Goal: Find specific page/section: Find specific page/section

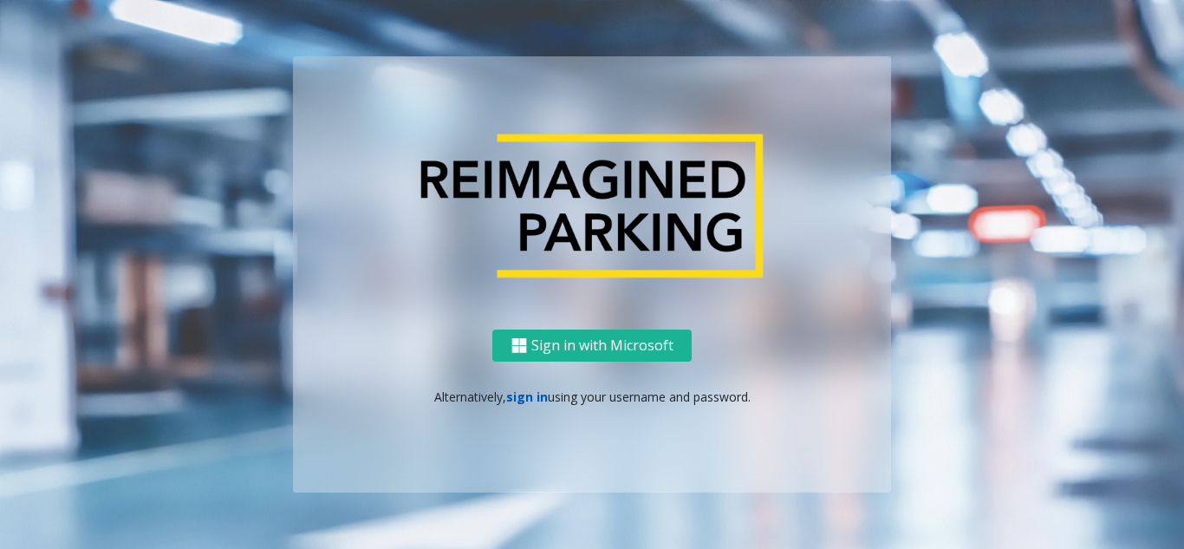
click at [512, 397] on link "sign in" at bounding box center [527, 396] width 42 height 16
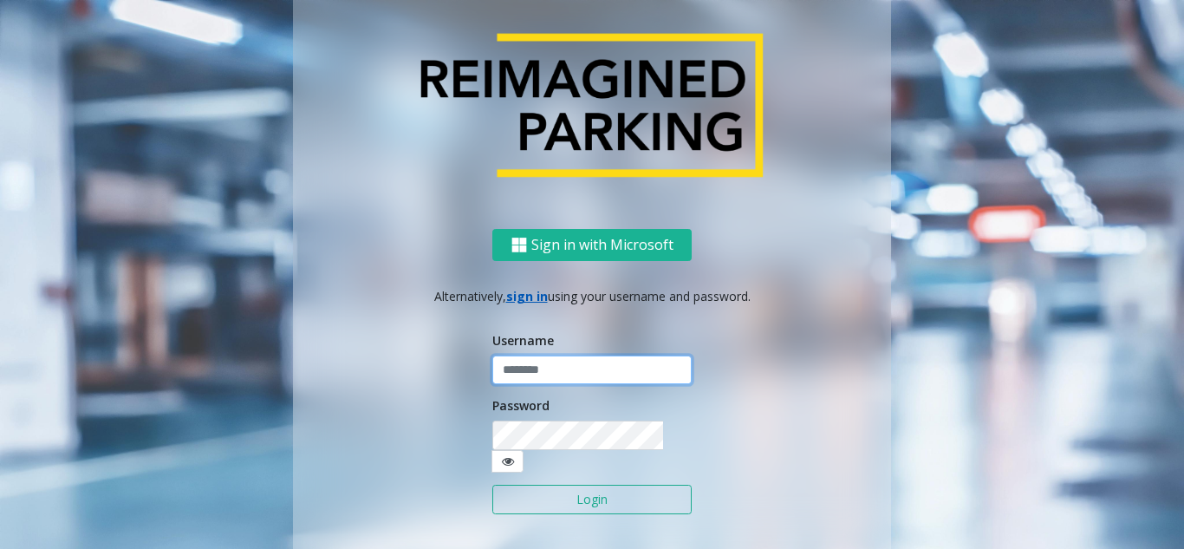
click at [532, 385] on input "text" at bounding box center [591, 369] width 199 height 29
type input "**********"
click at [564, 485] on button "Login" at bounding box center [591, 499] width 199 height 29
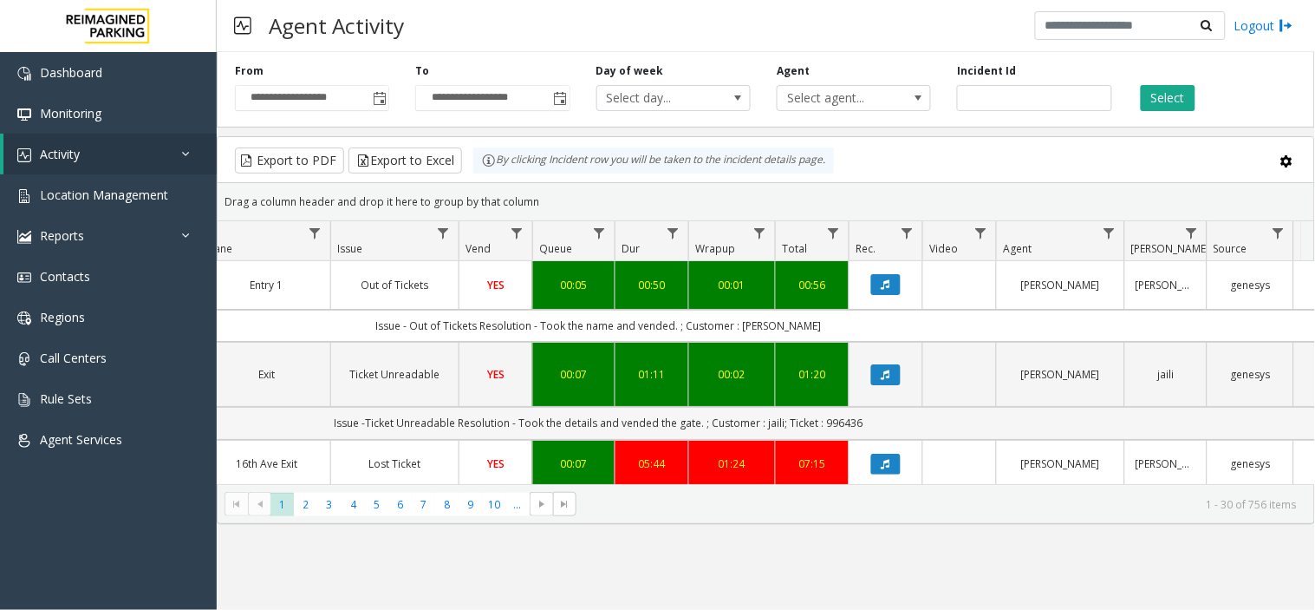
scroll to position [0, 428]
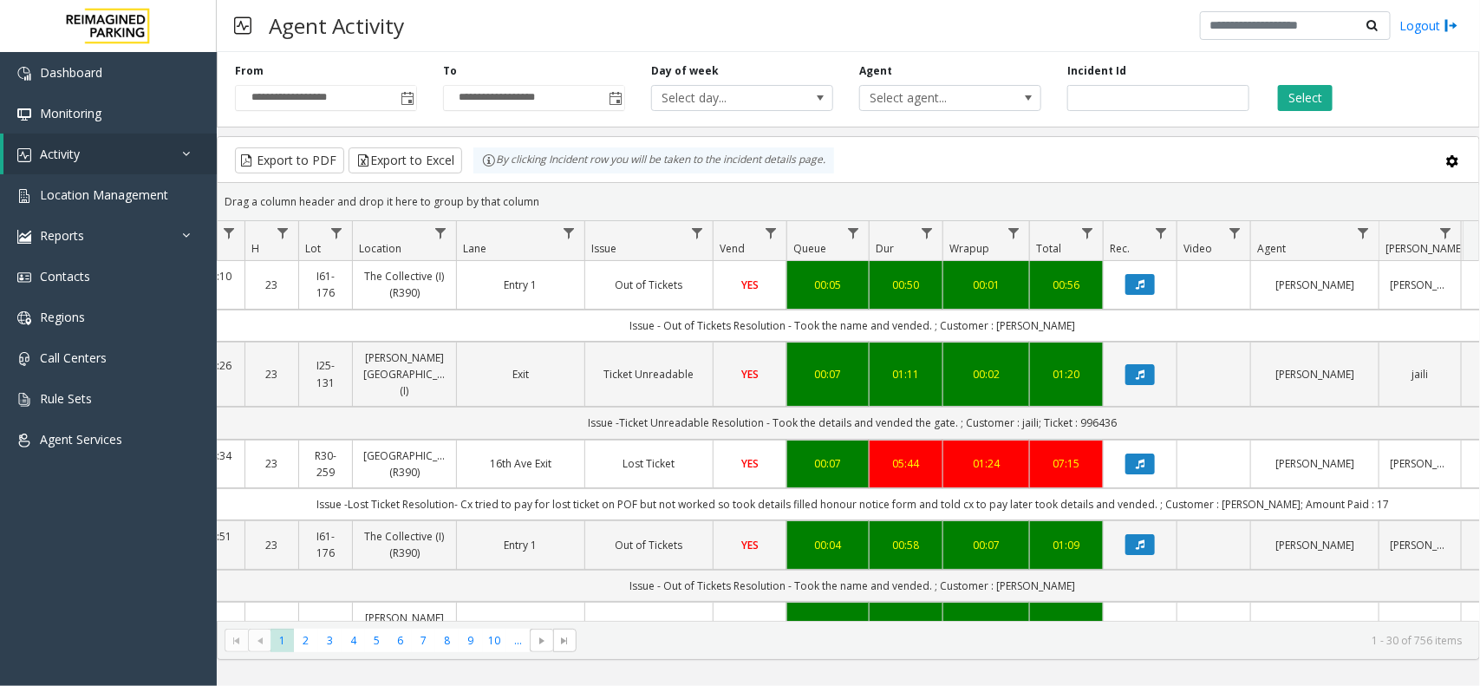
scroll to position [0, 197]
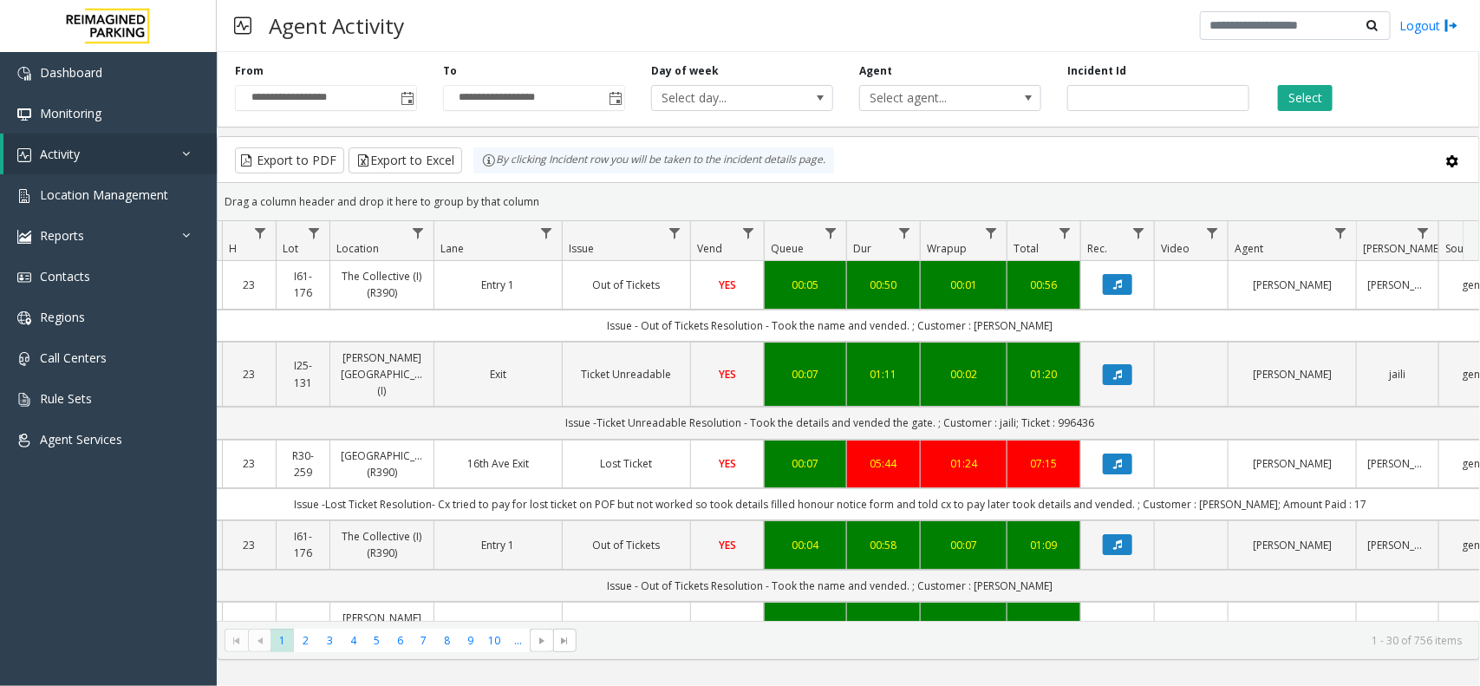
click at [1124, 621] on kendo-pager "* * * * * * * * * ** *** 1 2 3 4 5 6 7 8 9 10 ... 1 - 30 of 756 items" at bounding box center [849, 640] width 1262 height 39
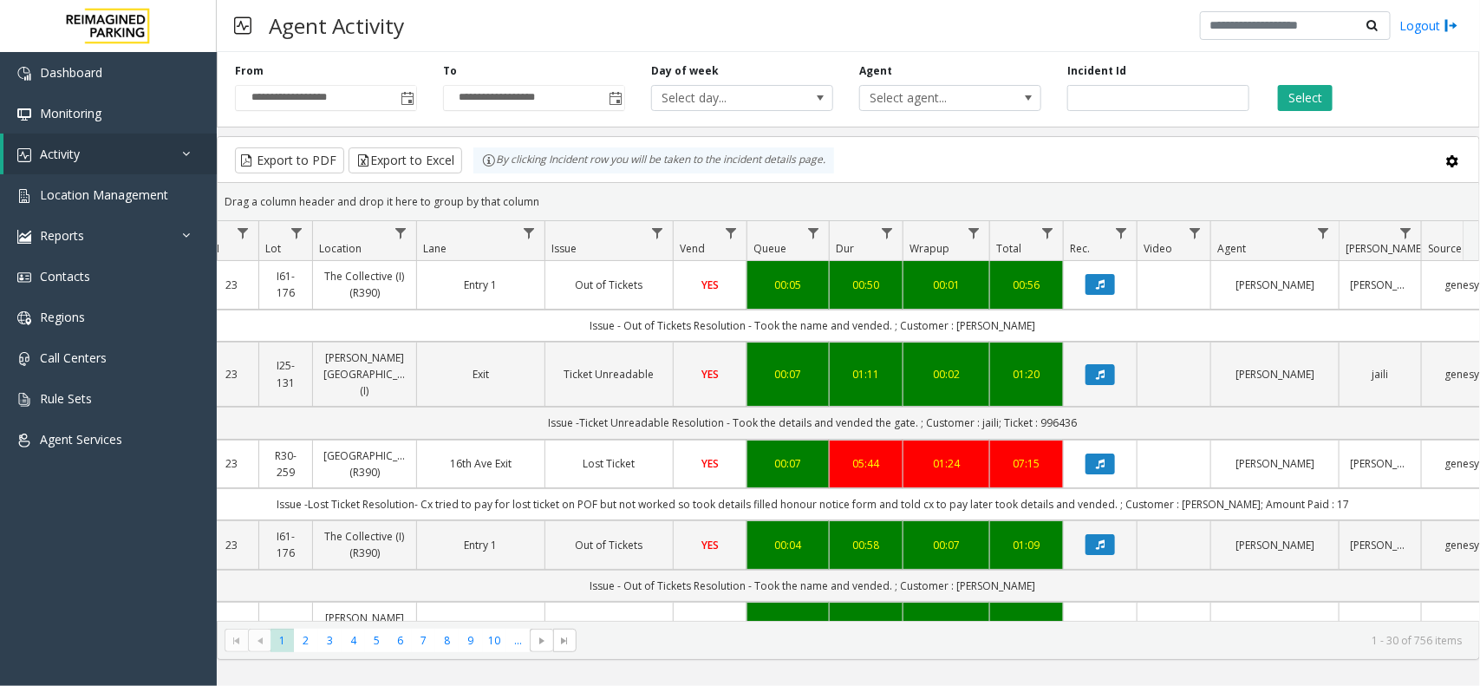
scroll to position [0, 221]
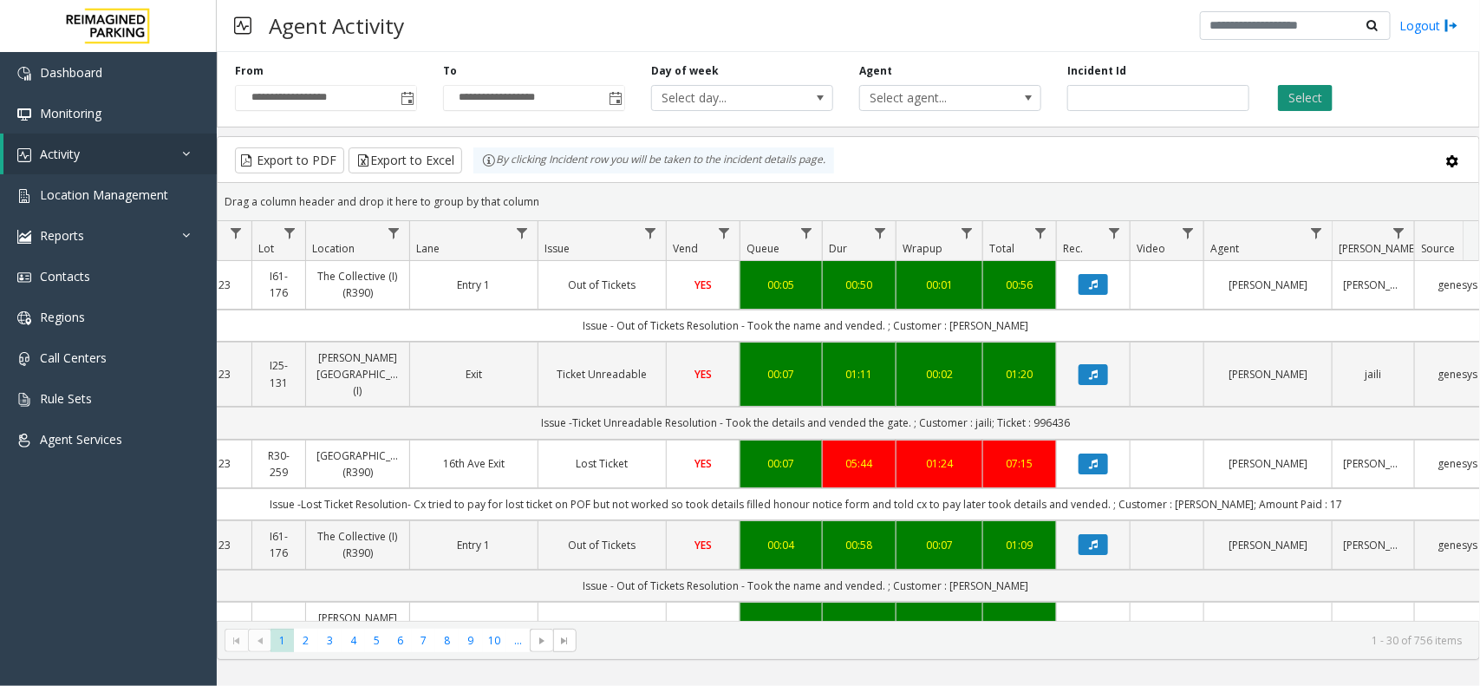
click at [1298, 107] on button "Select" at bounding box center [1305, 98] width 55 height 26
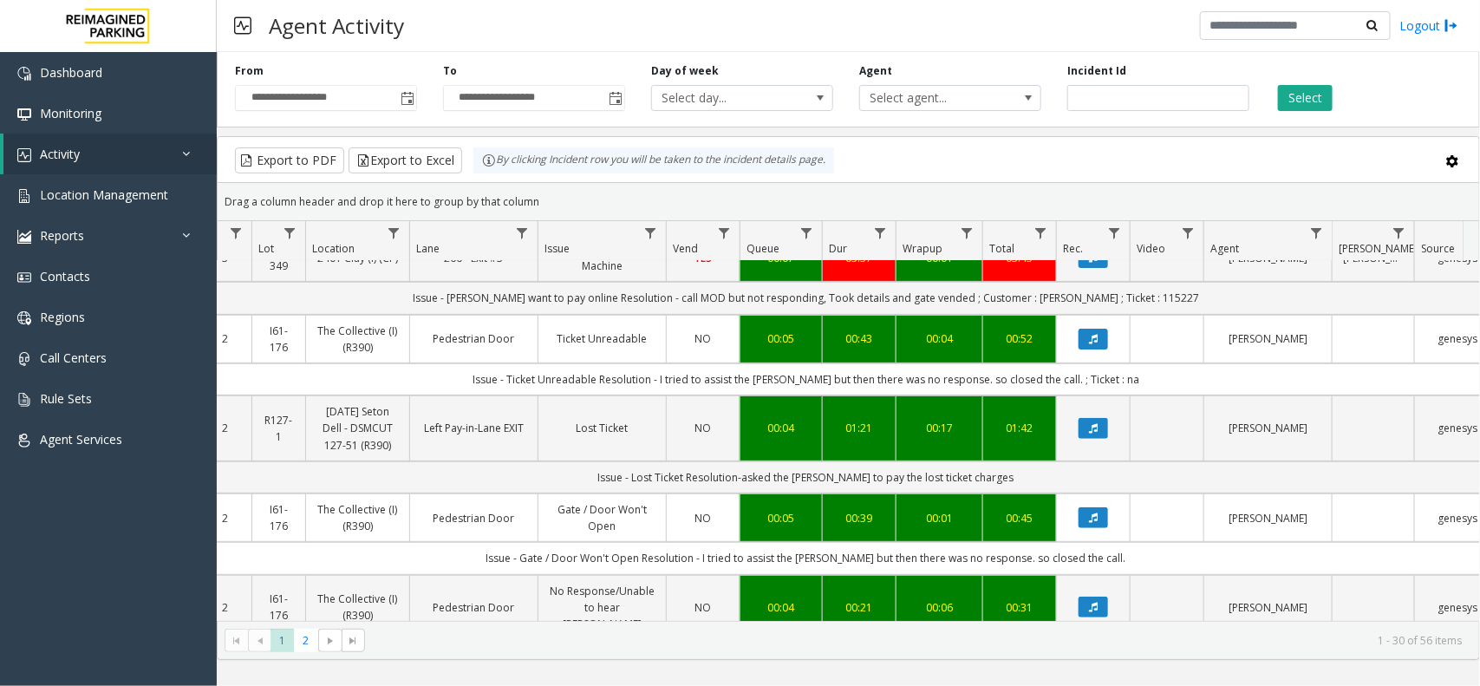
scroll to position [0, 221]
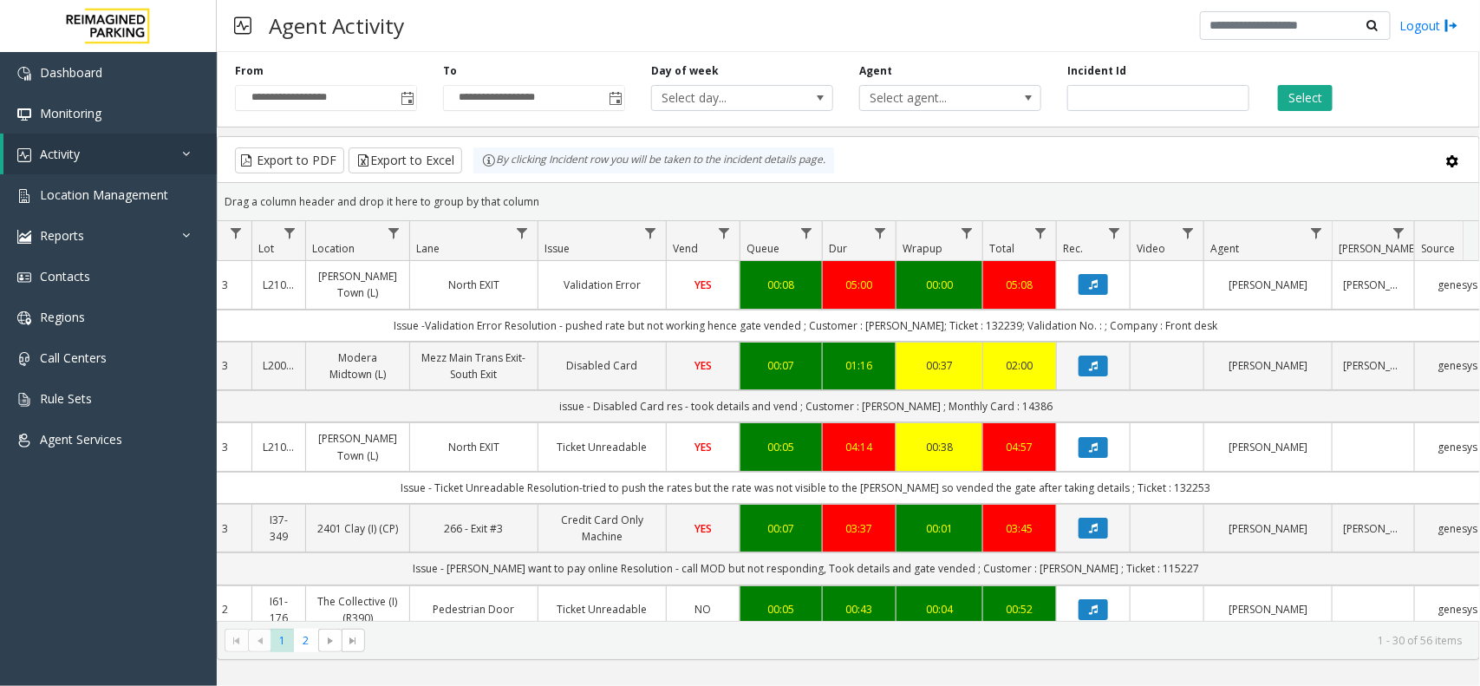
drag, startPoint x: 532, startPoint y: 197, endPoint x: 475, endPoint y: 157, distance: 69.0
click at [475, 157] on kendo-grid "Export to PDF Export to Excel By clicking Incident row you will be taken to the…" at bounding box center [848, 398] width 1263 height 524
click at [564, 192] on div "Drag a column header and drop it here to group by that column" at bounding box center [849, 201] width 1262 height 30
drag, startPoint x: 545, startPoint y: 202, endPoint x: 469, endPoint y: 163, distance: 84.9
click at [469, 163] on kendo-grid "Export to PDF Export to Excel By clicking Incident row you will be taken to the…" at bounding box center [848, 398] width 1263 height 524
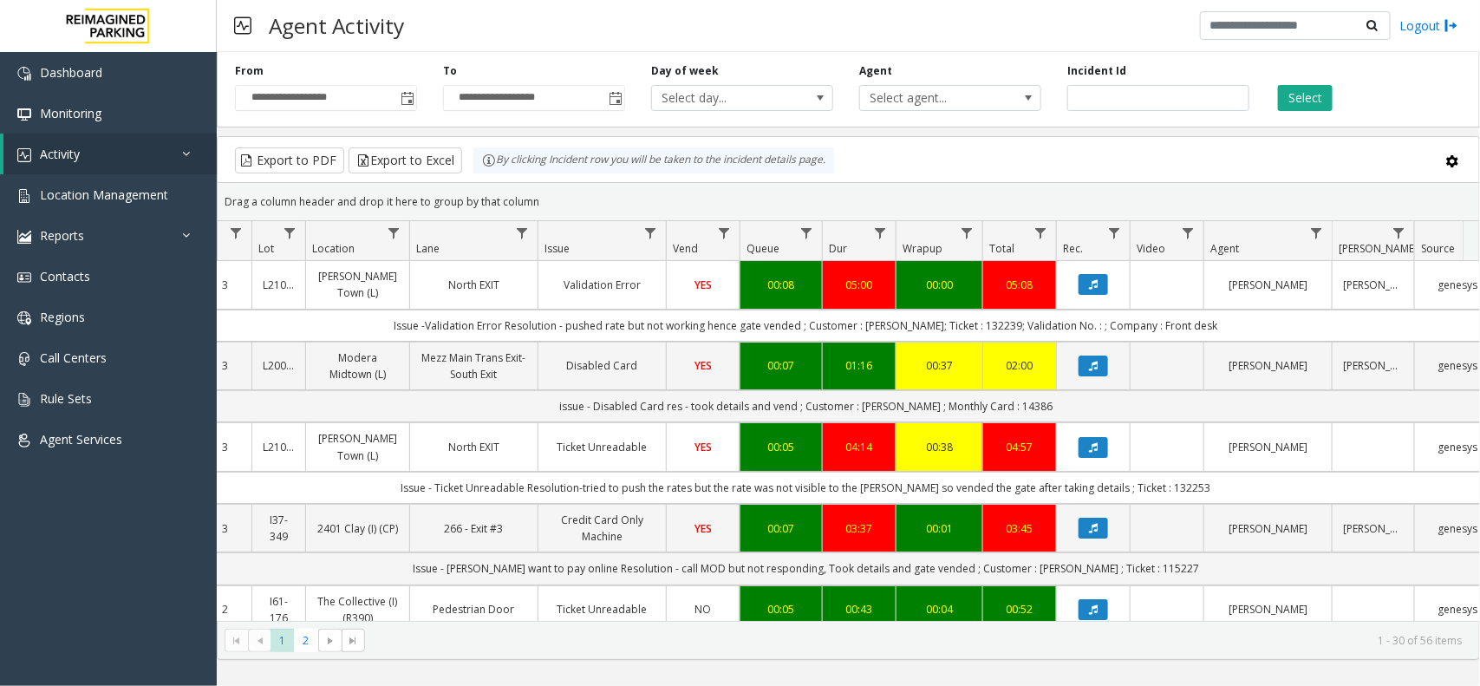
click at [549, 208] on div "Drag a column header and drop it here to group by that column" at bounding box center [849, 201] width 1262 height 30
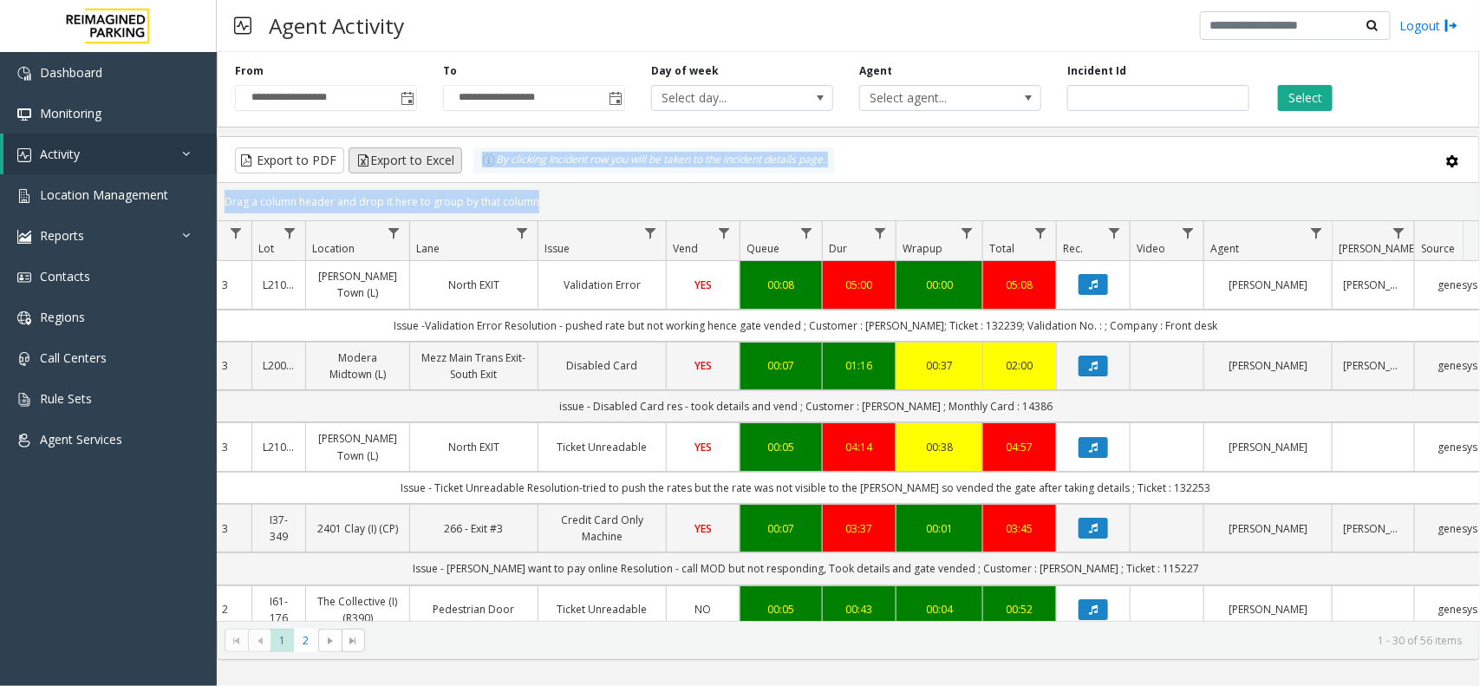
drag, startPoint x: 549, startPoint y: 208, endPoint x: 431, endPoint y: 166, distance: 125.1
click at [431, 166] on kendo-grid "Export to PDF Export to Excel By clicking Incident row you will be taken to the…" at bounding box center [848, 398] width 1263 height 524
click at [527, 184] on kendo-grid-group-panel "Drag a column header and drop it here to group by that column" at bounding box center [849, 202] width 1262 height 38
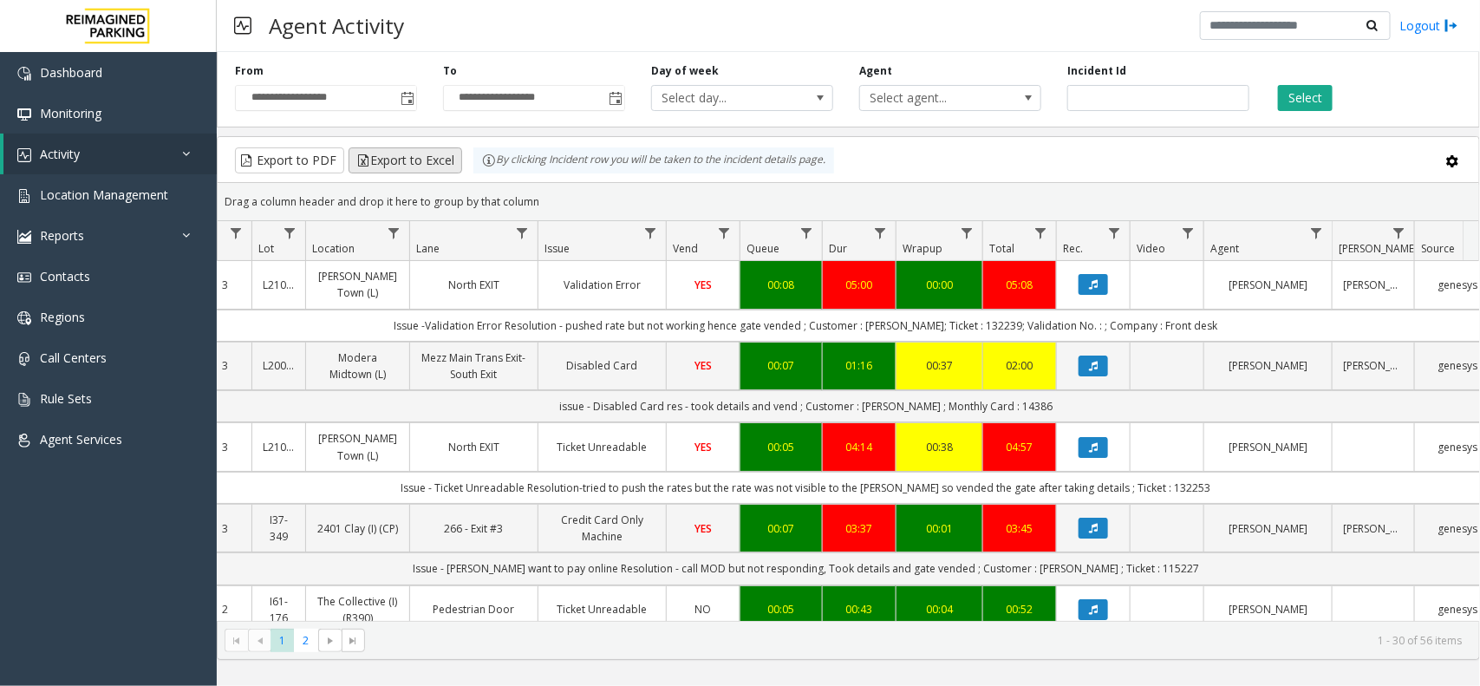
drag, startPoint x: 540, startPoint y: 204, endPoint x: 419, endPoint y: 166, distance: 127.2
click at [419, 166] on kendo-grid "Export to PDF Export to Excel By clicking Incident row you will be taken to the…" at bounding box center [848, 398] width 1263 height 524
click at [551, 202] on div "Drag a column header and drop it here to group by that column" at bounding box center [849, 201] width 1262 height 30
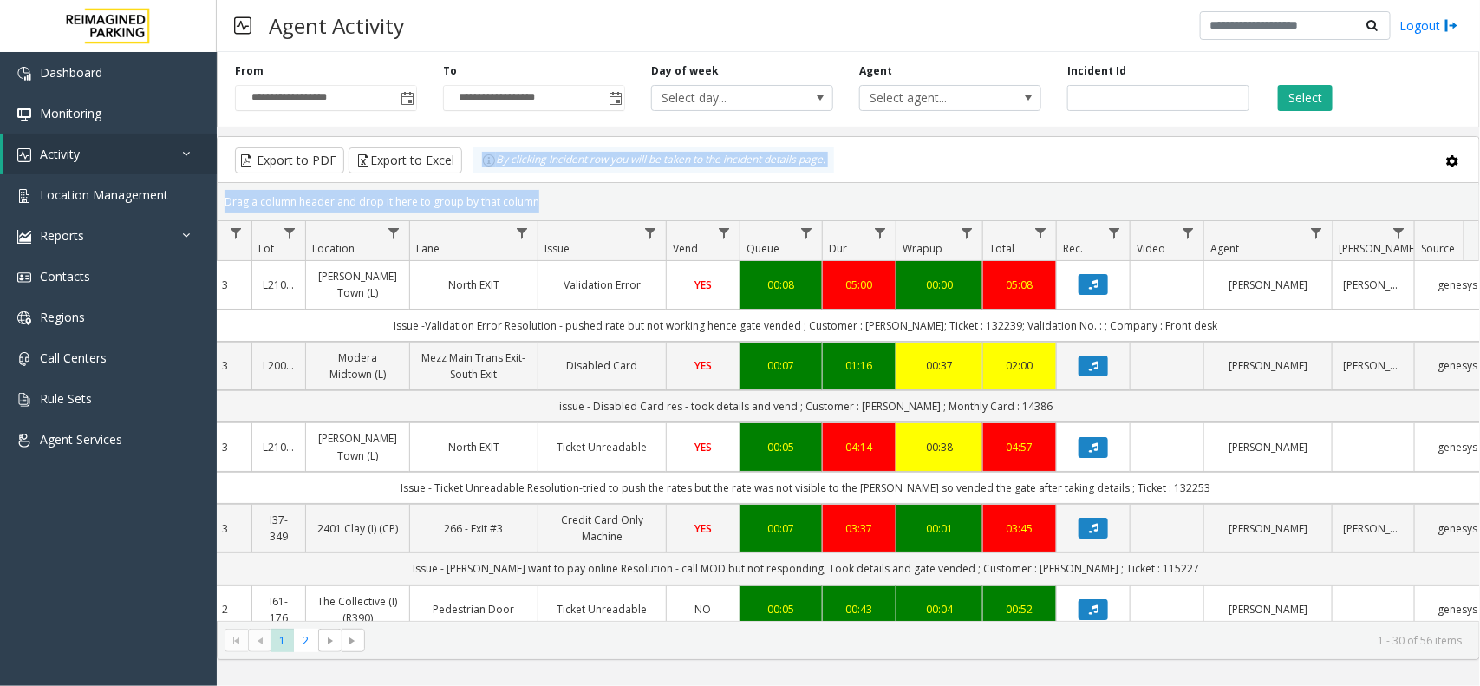
drag, startPoint x: 551, startPoint y: 202, endPoint x: 466, endPoint y: 179, distance: 88.8
click at [466, 179] on kendo-grid "Export to PDF Export to Excel By clicking Incident row you will be taken to the…" at bounding box center [848, 398] width 1263 height 524
click at [547, 198] on div "Drag a column header and drop it here to group by that column" at bounding box center [849, 201] width 1262 height 30
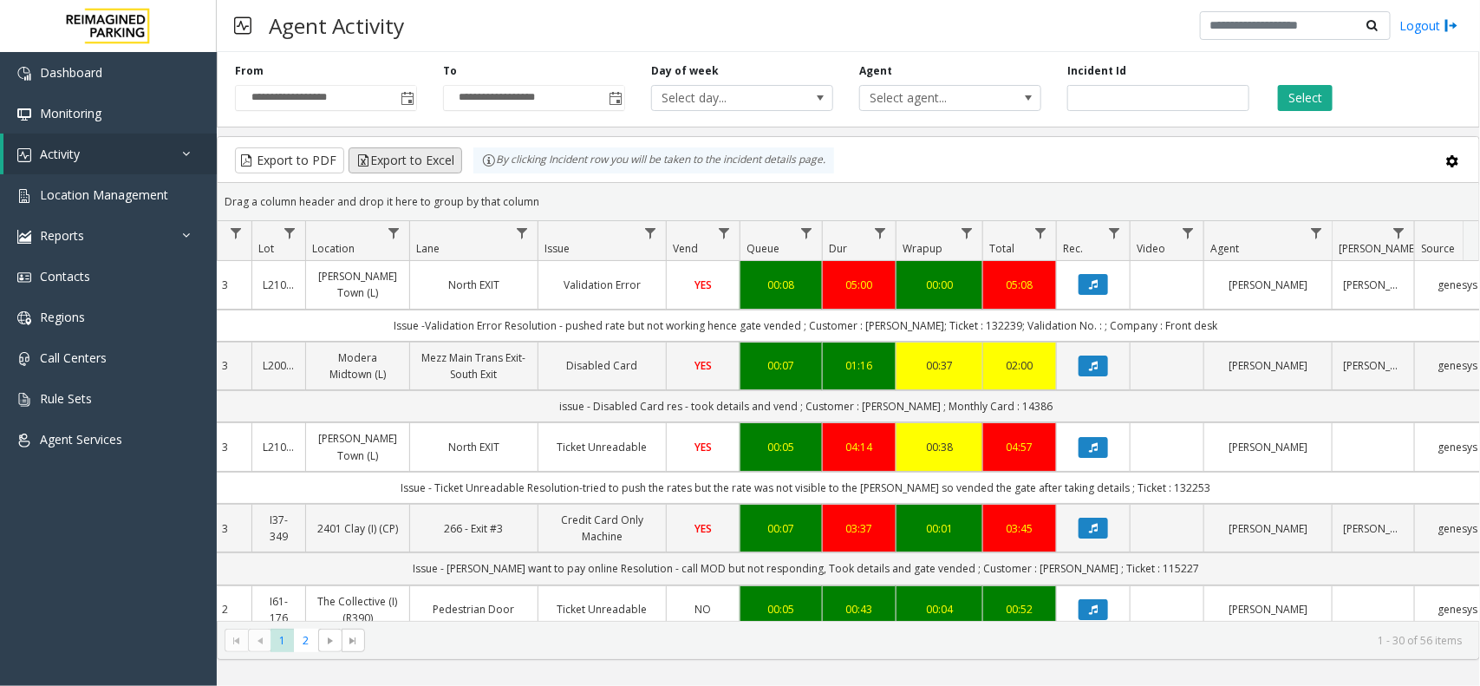
drag, startPoint x: 544, startPoint y: 205, endPoint x: 417, endPoint y: 166, distance: 132.5
click at [417, 166] on kendo-grid "Export to PDF Export to Excel By clicking Incident row you will be taken to the…" at bounding box center [848, 398] width 1263 height 524
click at [533, 192] on div "Drag a column header and drop it here to group by that column" at bounding box center [849, 201] width 1262 height 30
drag, startPoint x: 538, startPoint y: 197, endPoint x: 466, endPoint y: 167, distance: 77.8
click at [466, 167] on kendo-grid "Export to PDF Export to Excel By clicking Incident row you will be taken to the…" at bounding box center [848, 398] width 1263 height 524
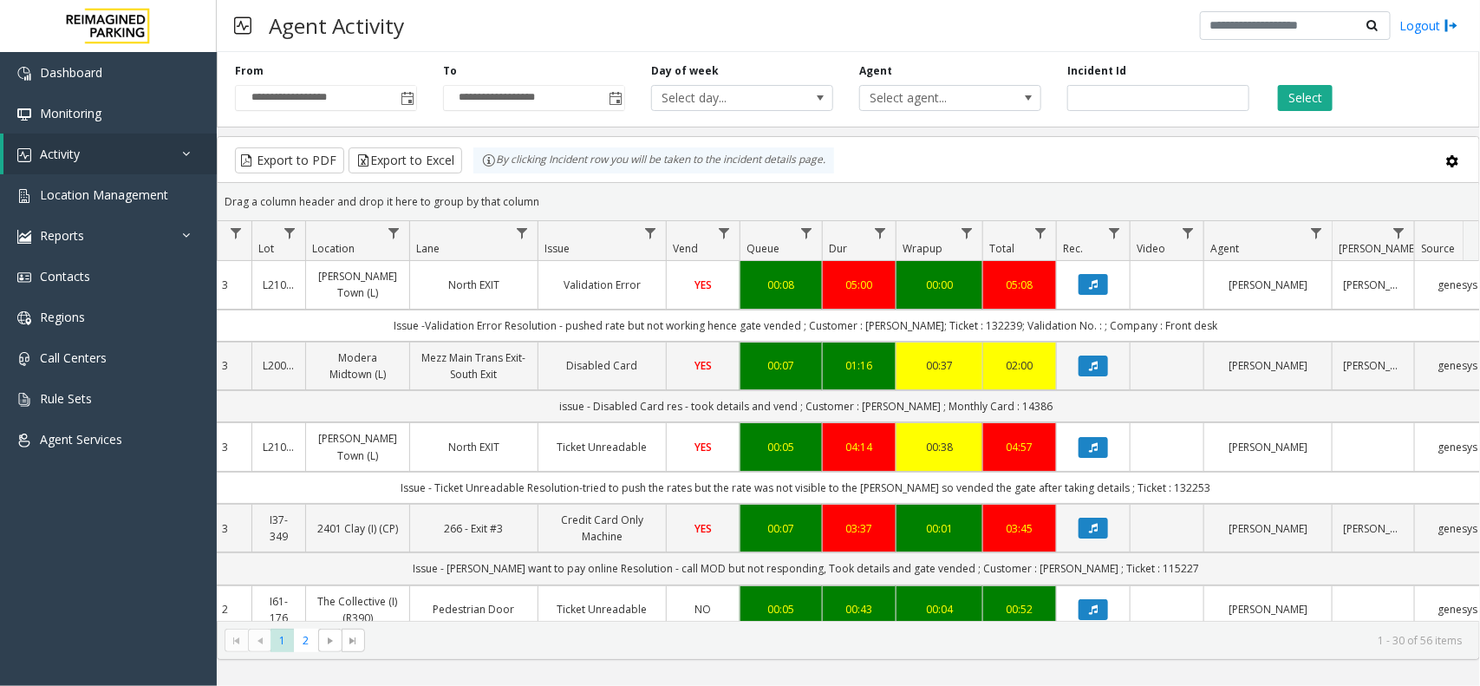
click at [557, 196] on div "Drag a column header and drop it here to group by that column" at bounding box center [849, 201] width 1262 height 30
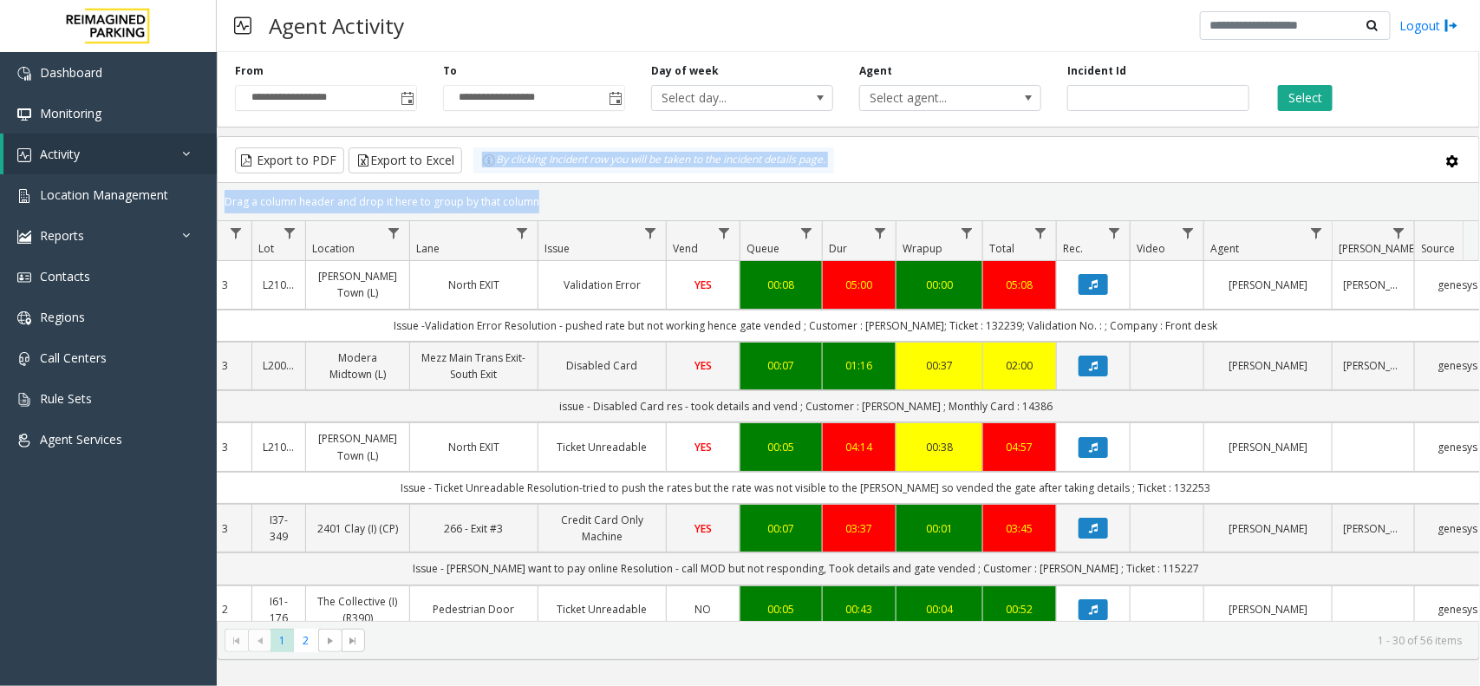
drag, startPoint x: 557, startPoint y: 196, endPoint x: 484, endPoint y: 179, distance: 74.9
click at [484, 179] on kendo-grid "Export to PDF Export to Excel By clicking Incident row you will be taken to the…" at bounding box center [848, 398] width 1263 height 524
click at [553, 193] on div "Drag a column header and drop it here to group by that column" at bounding box center [849, 201] width 1262 height 30
drag, startPoint x: 547, startPoint y: 204, endPoint x: 447, endPoint y: 172, distance: 105.6
click at [447, 172] on kendo-grid "Export to PDF Export to Excel By clicking Incident row you will be taken to the…" at bounding box center [848, 398] width 1263 height 524
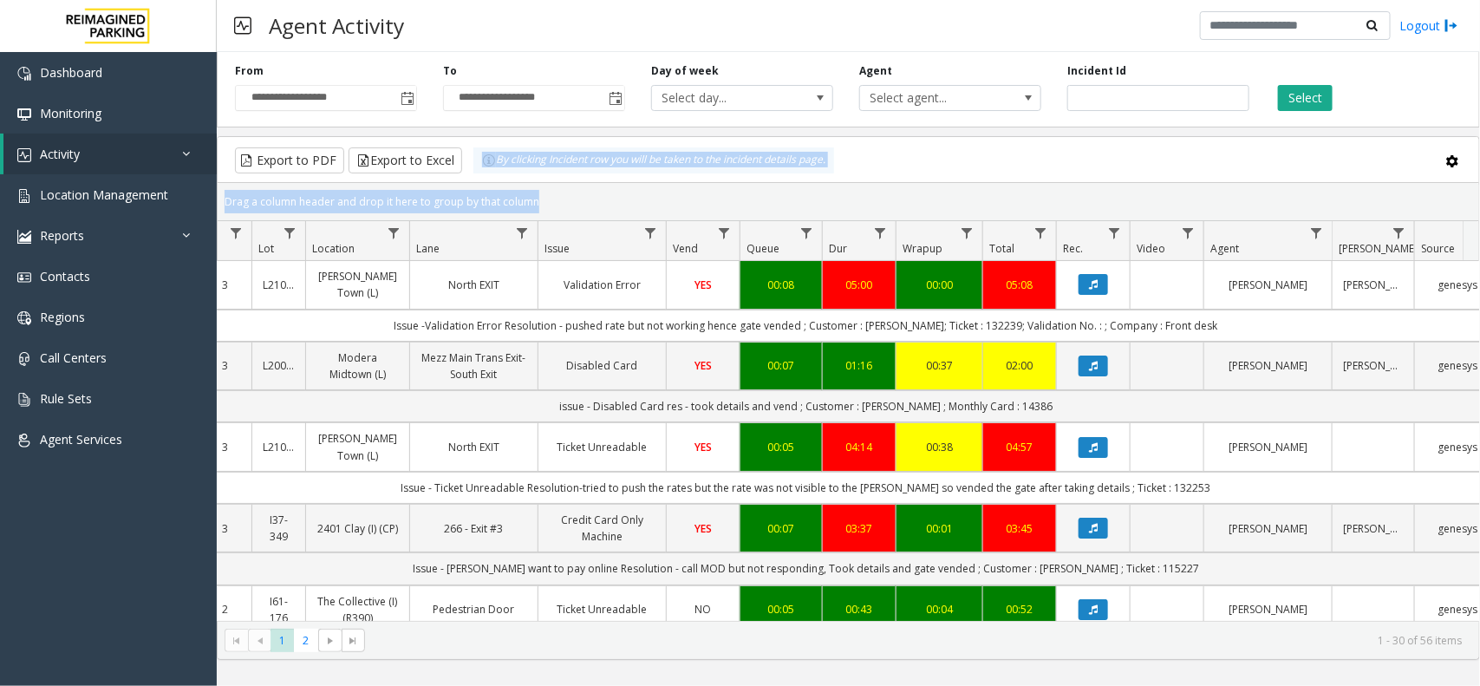
click at [551, 192] on div "Drag a column header and drop it here to group by that column" at bounding box center [849, 201] width 1262 height 30
drag, startPoint x: 547, startPoint y: 196, endPoint x: 473, endPoint y: 179, distance: 76.4
click at [473, 179] on kendo-grid "Export to PDF Export to Excel By clicking Incident row you will be taken to the…" at bounding box center [848, 398] width 1263 height 524
click at [551, 201] on div "Drag a column header and drop it here to group by that column" at bounding box center [849, 201] width 1262 height 30
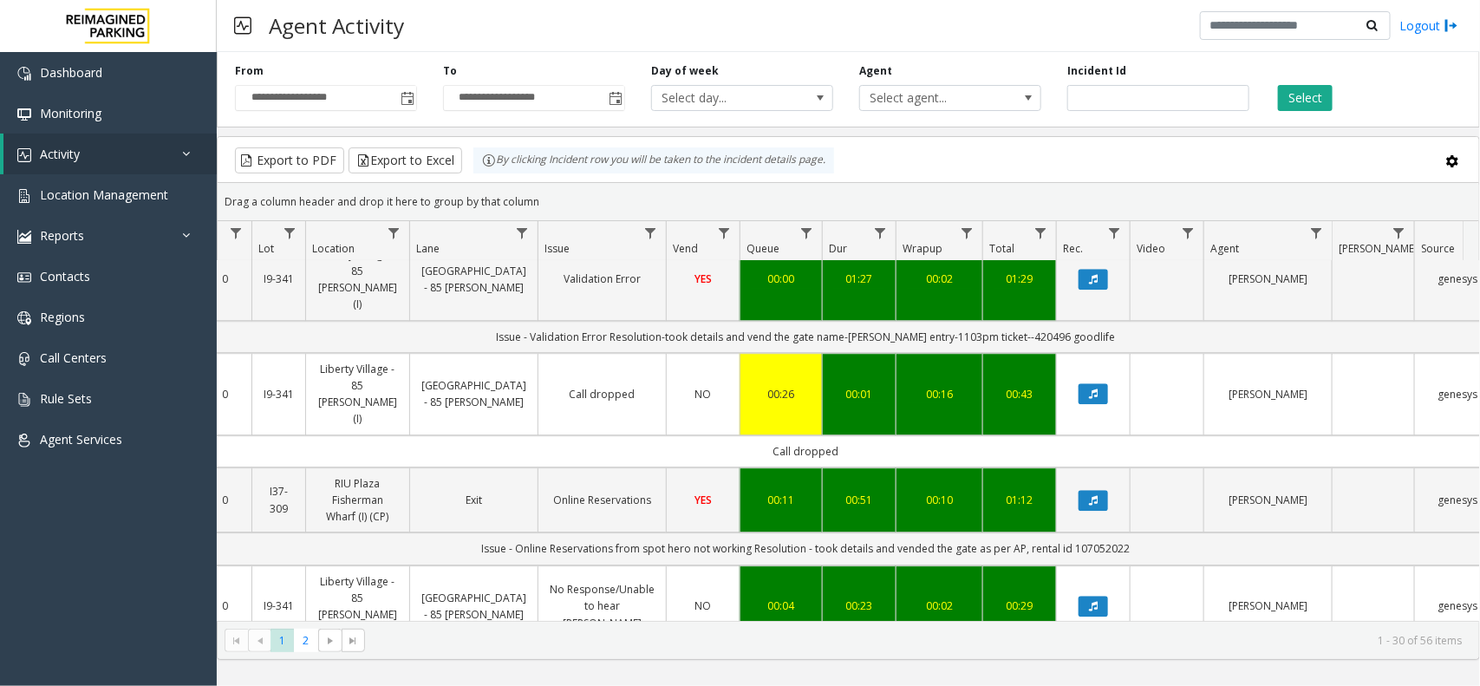
scroll to position [2264, 221]
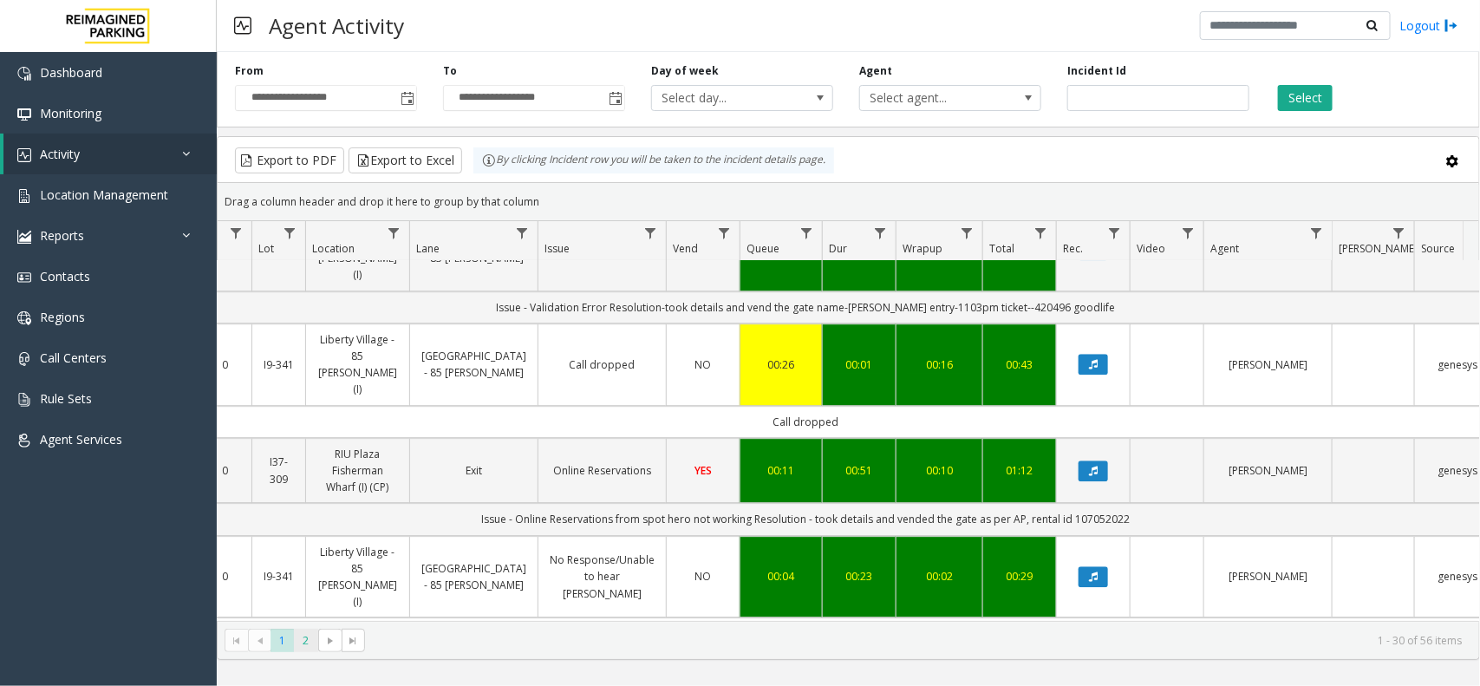
click at [302, 642] on span "2" at bounding box center [305, 640] width 23 height 23
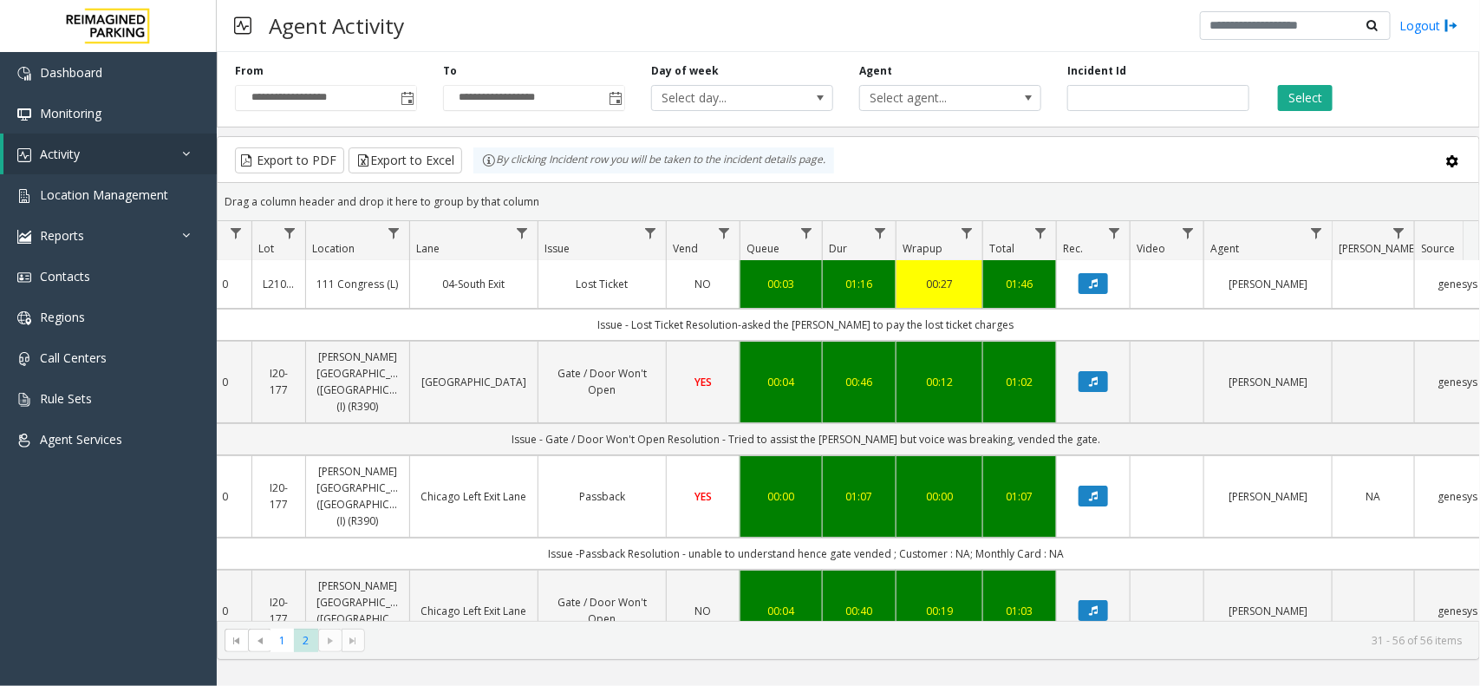
scroll to position [0, 221]
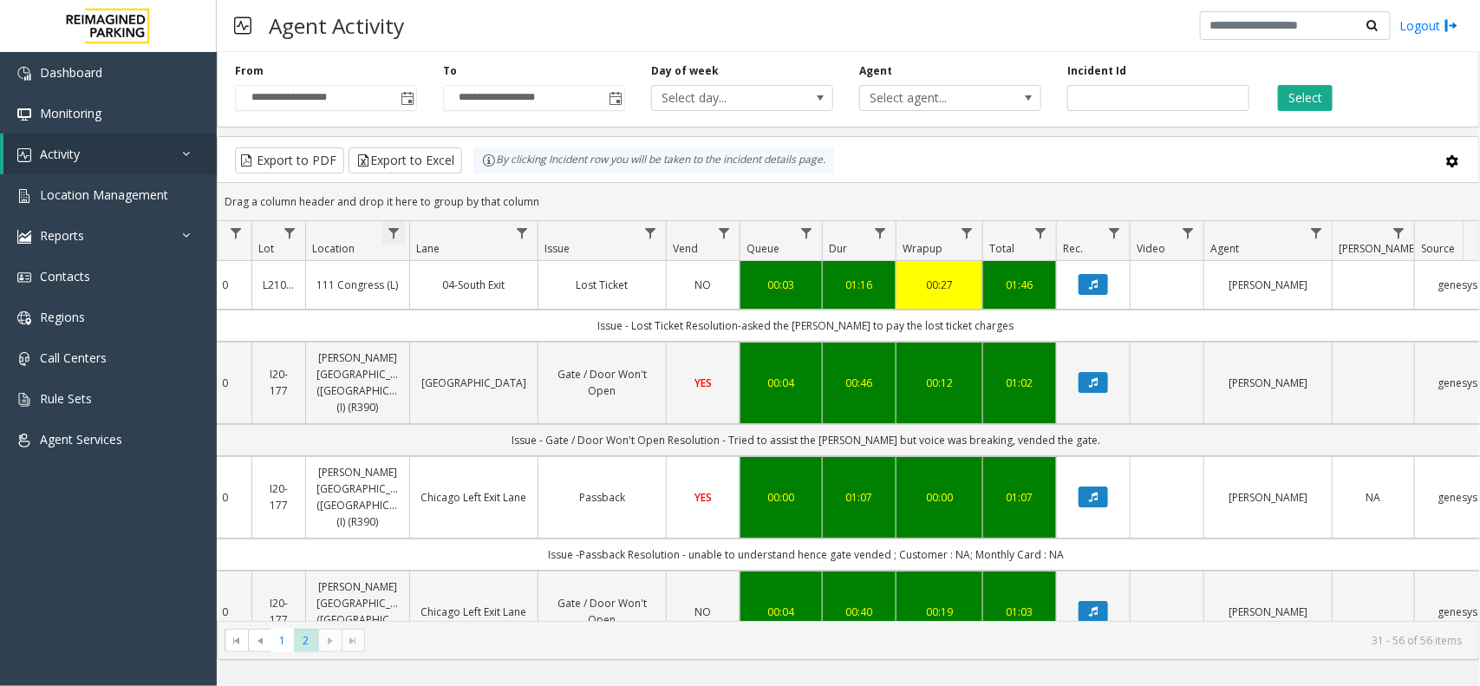
click at [390, 239] on span "Data table" at bounding box center [394, 233] width 14 height 14
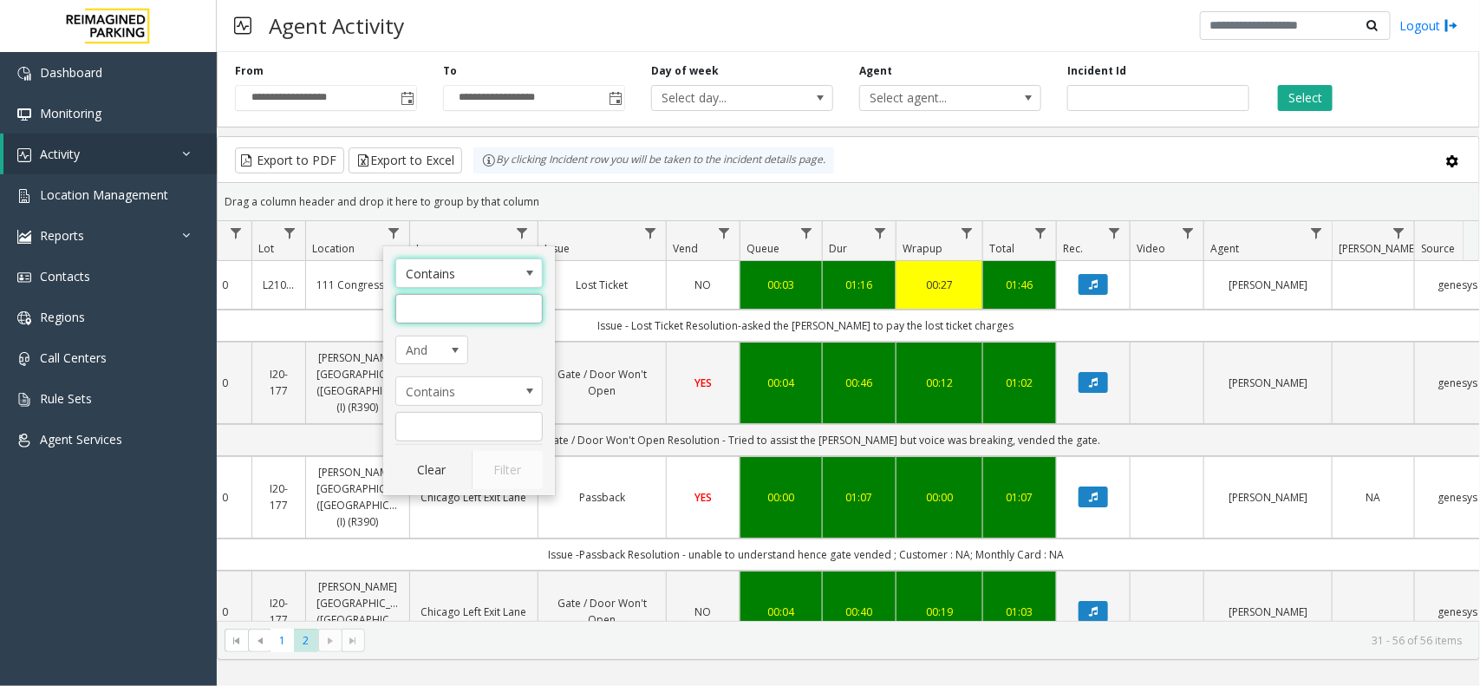
click at [445, 310] on input "Location Filter" at bounding box center [468, 308] width 147 height 29
type input "***"
click at [509, 483] on button "Filter" at bounding box center [507, 470] width 71 height 38
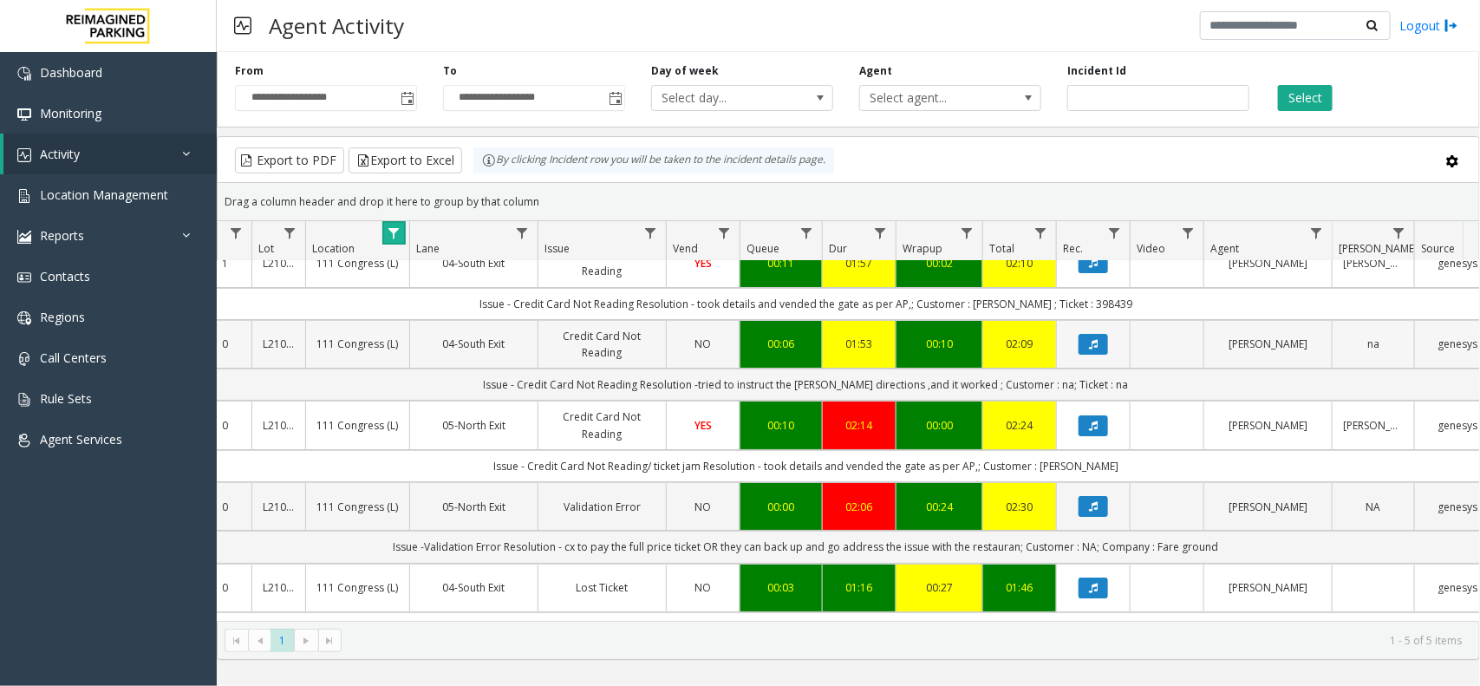
scroll to position [0, 221]
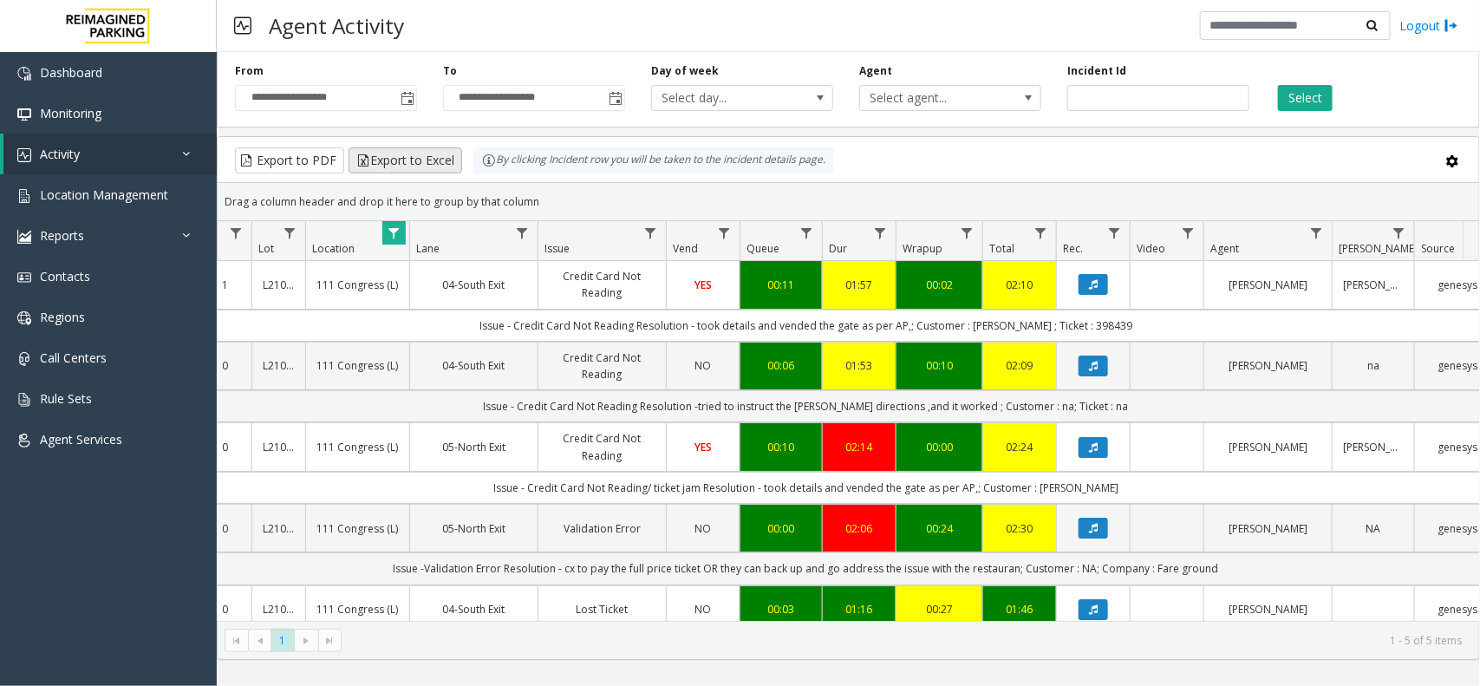
drag, startPoint x: 544, startPoint y: 199, endPoint x: 427, endPoint y: 157, distance: 123.7
click at [427, 157] on kendo-grid "Export to PDF Export to Excel By clicking Incident row you will be taken to the…" at bounding box center [848, 398] width 1263 height 524
click at [548, 193] on div "Drag a column header and drop it here to group by that column" at bounding box center [849, 201] width 1262 height 30
click at [391, 236] on span "Data table" at bounding box center [394, 233] width 14 height 14
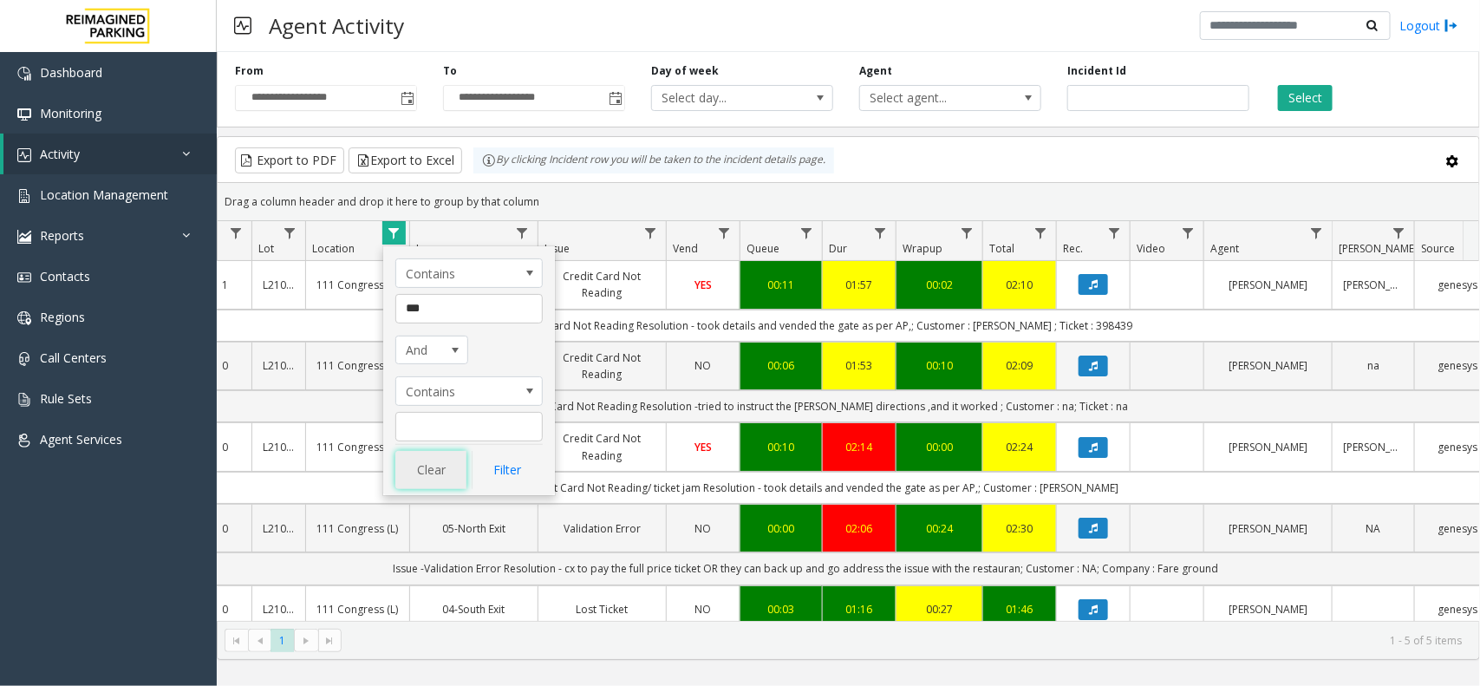
click at [423, 471] on button "Clear" at bounding box center [430, 470] width 71 height 38
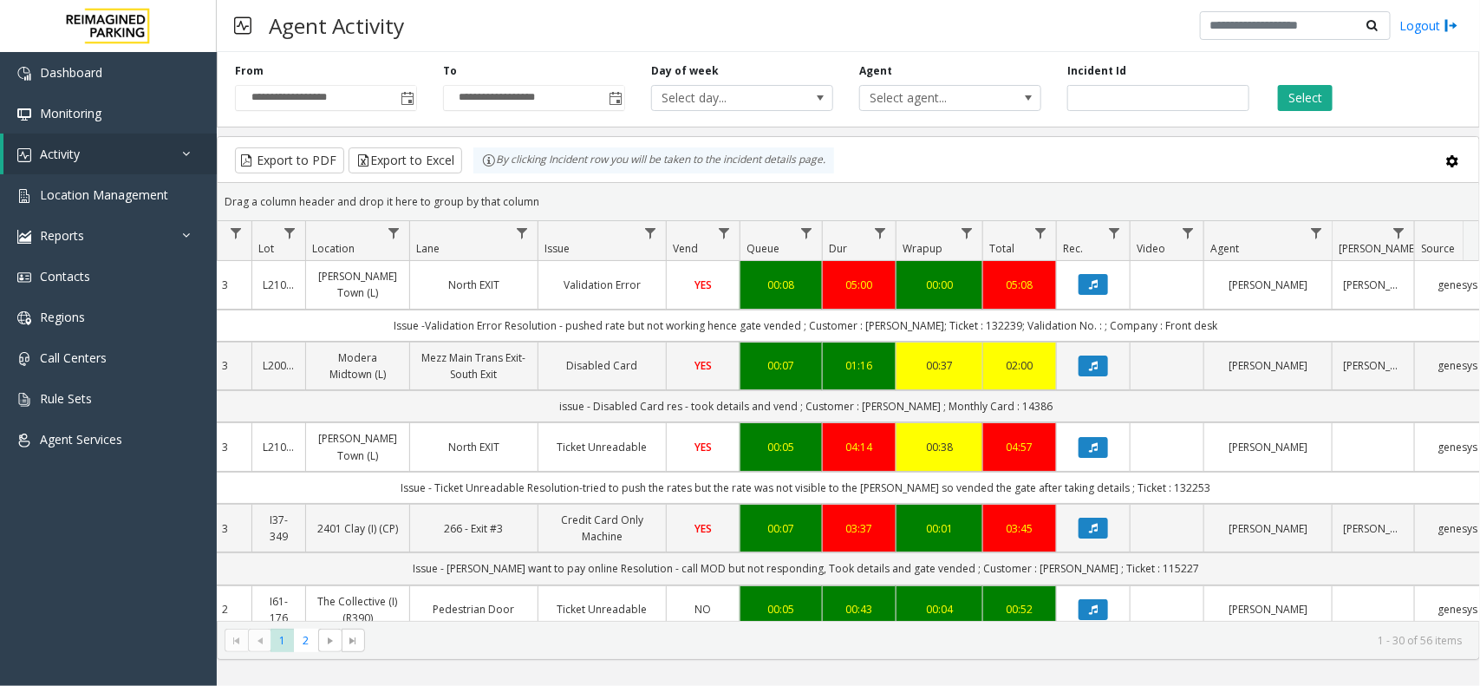
click at [564, 206] on div "Drag a column header and drop it here to group by that column" at bounding box center [849, 201] width 1262 height 30
drag, startPoint x: 564, startPoint y: 206, endPoint x: 473, endPoint y: 175, distance: 95.4
click at [473, 175] on kendo-grid "Export to PDF Export to Excel By clicking Incident row you will be taken to the…" at bounding box center [848, 398] width 1263 height 524
click at [565, 202] on div "Drag a column header and drop it here to group by that column" at bounding box center [849, 201] width 1262 height 30
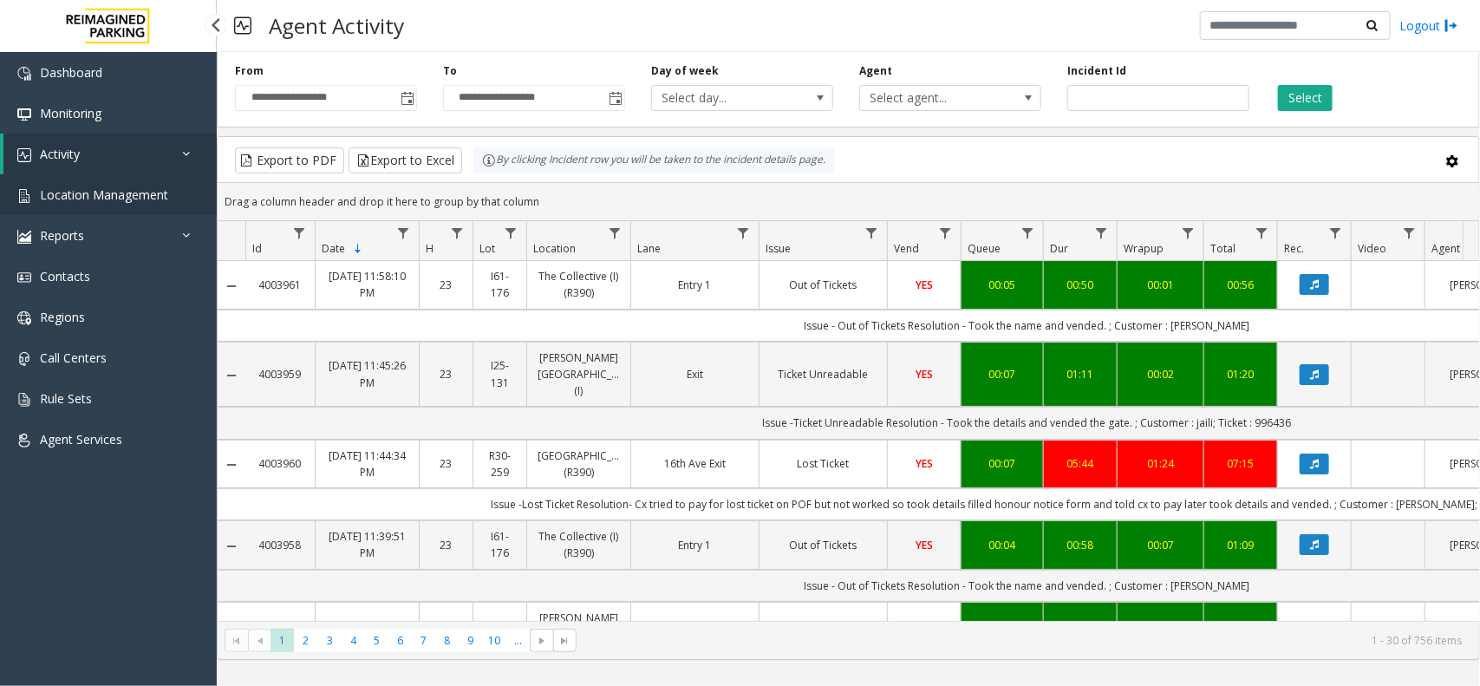
click at [185, 201] on link "Location Management" at bounding box center [108, 194] width 217 height 41
click at [150, 206] on link "Location Management" at bounding box center [108, 194] width 217 height 41
